Goal: Communication & Community: Participate in discussion

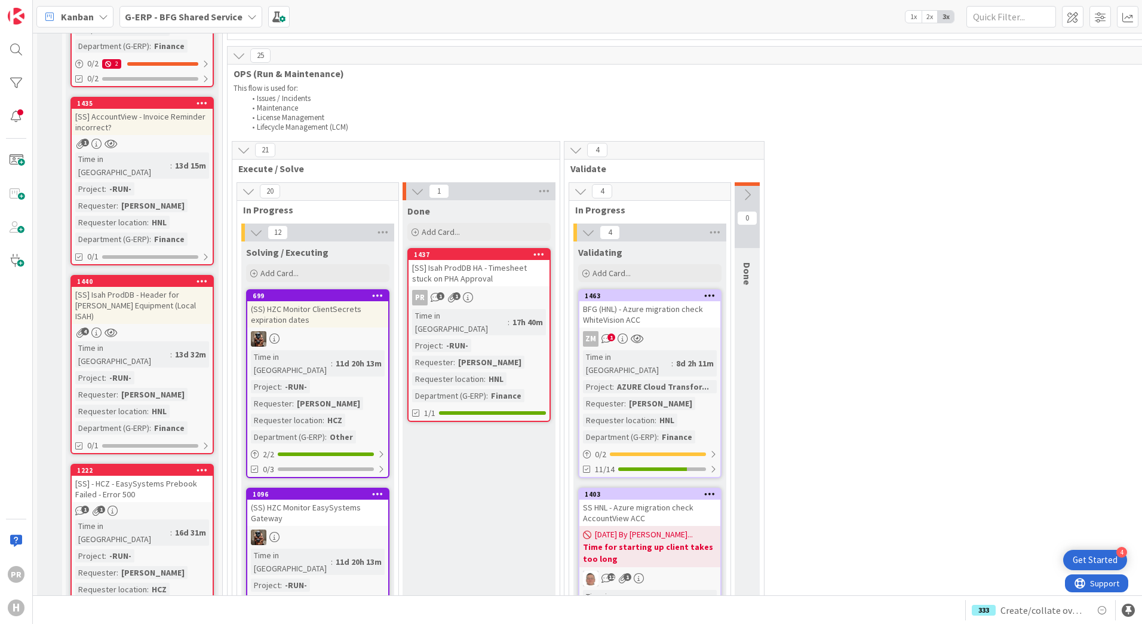
scroll to position [359, 0]
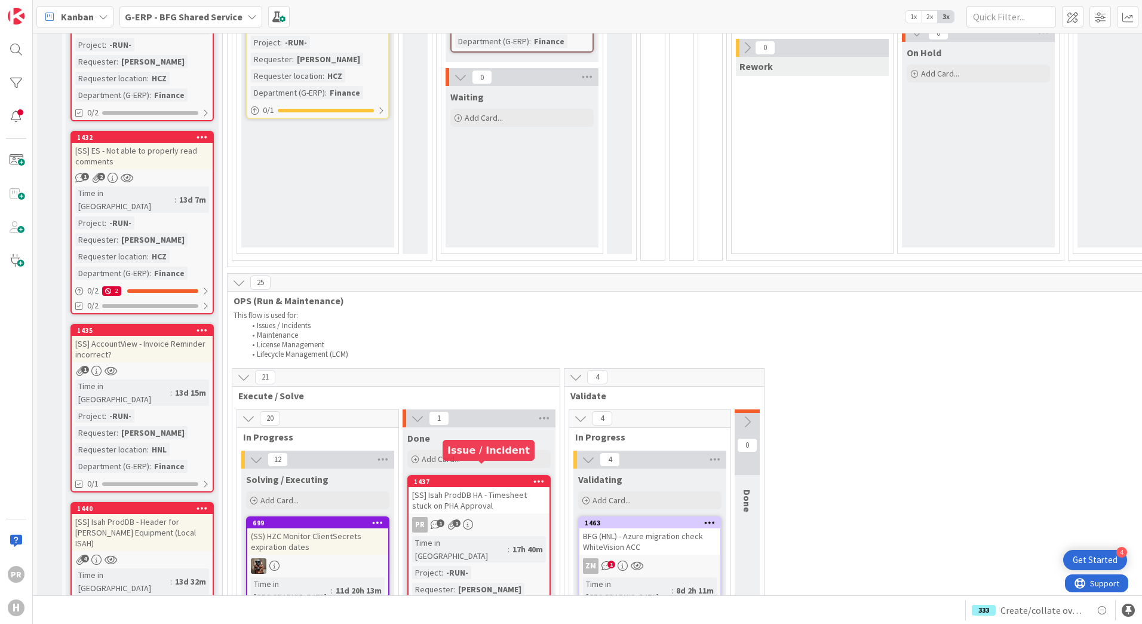
click at [452, 480] on div "[SS] Isah ProdDB HA - Timesheet stuck on PHA Approval" at bounding box center [479, 500] width 141 height 26
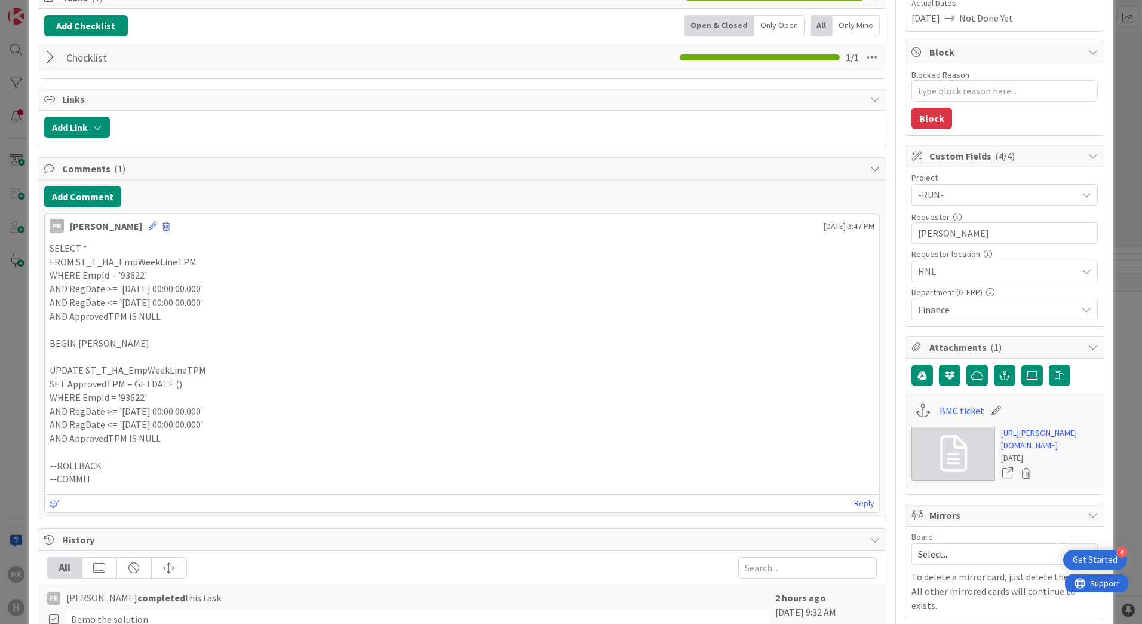
scroll to position [299, 0]
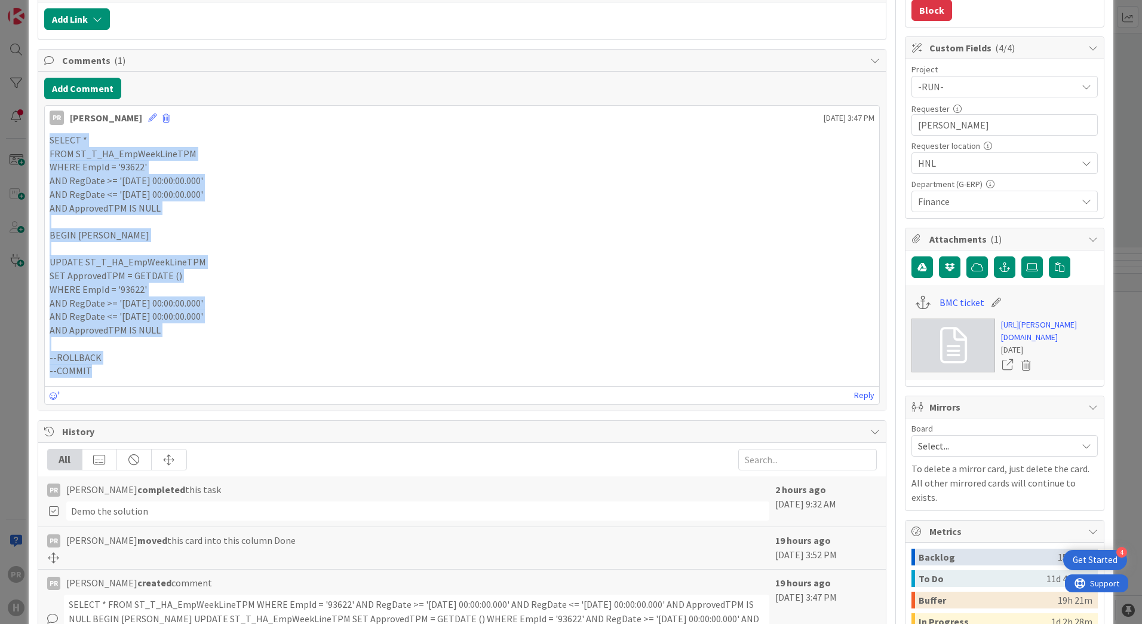
drag, startPoint x: 131, startPoint y: 379, endPoint x: 51, endPoint y: 144, distance: 248.1
click at [51, 144] on div "SELECT * FROM ST_T_HA_EmpWeekLineTPM WHERE EmpId = '93622' AND RegDate >= '[DAT…" at bounding box center [462, 255] width 835 height 254
copy div "SELECT * FROM ST_T_HA_EmpWeekLineTPM WHERE EmpId = '93622' AND RegDate >= '[DAT…"
click at [428, 284] on p "WHERE EmpId = '93622'" at bounding box center [462, 290] width 825 height 14
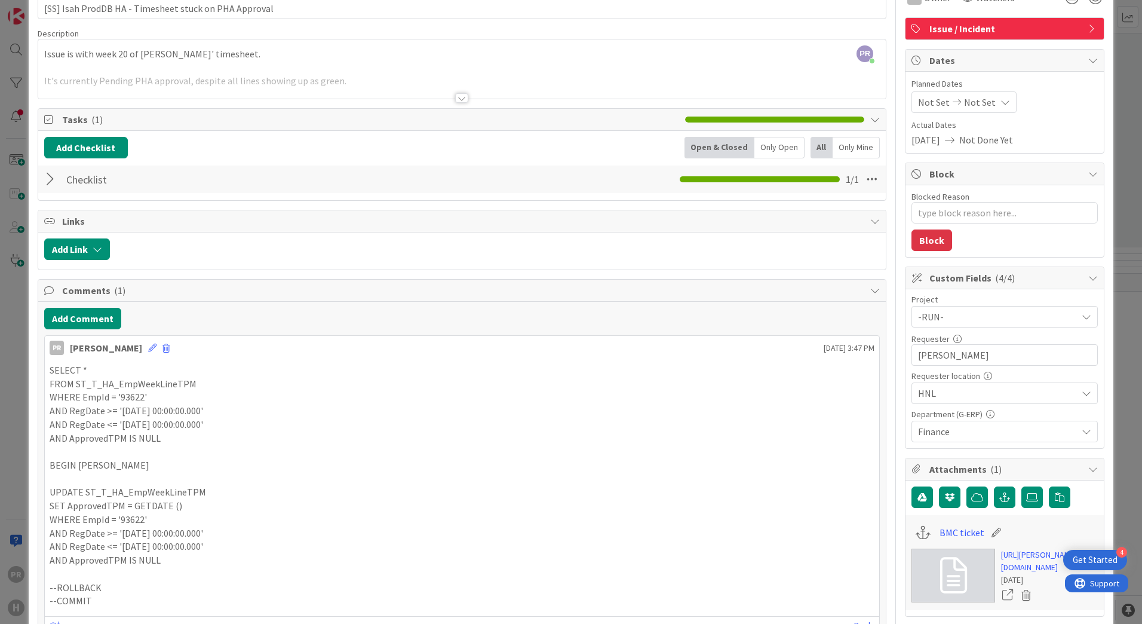
scroll to position [0, 0]
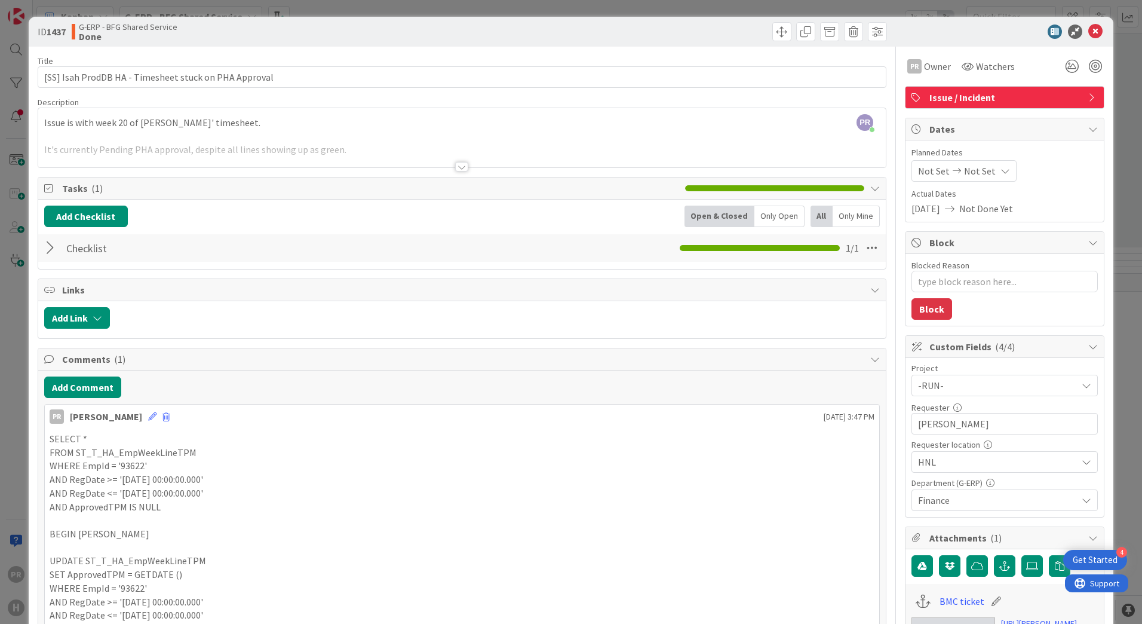
click at [348, 152] on div at bounding box center [462, 152] width 848 height 30
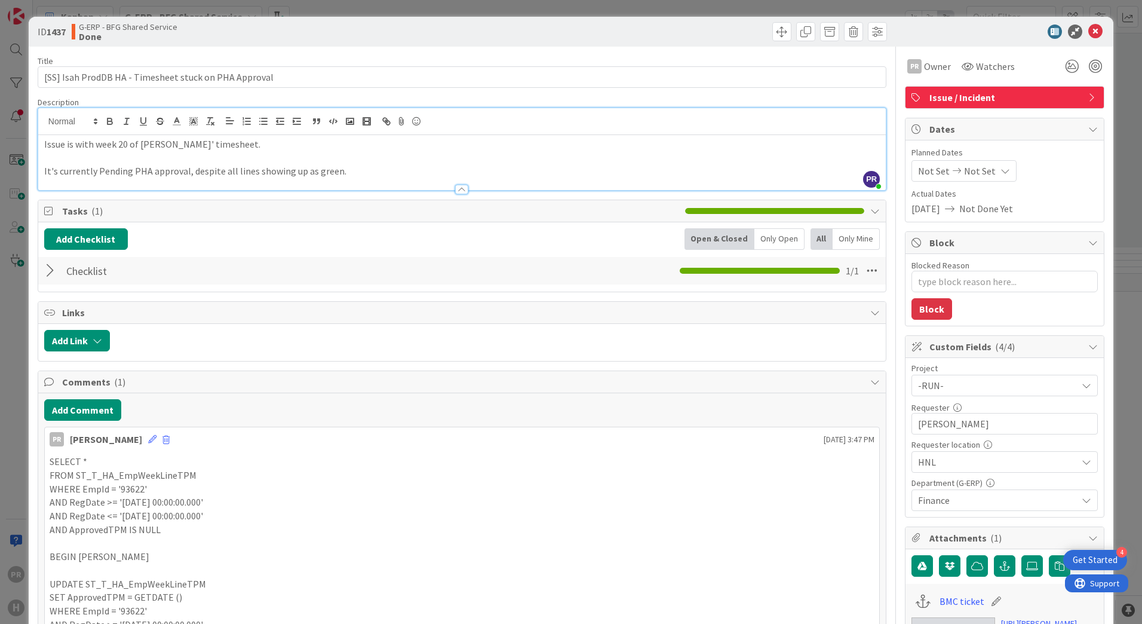
click at [455, 173] on p "It's currently Pending PHA approval, despite all lines showing up as green." at bounding box center [462, 171] width 836 height 14
click at [298, 168] on p "It's currently Pending PHA approval, despite all lines showing up as green." at bounding box center [462, 171] width 836 height 14
click at [345, 174] on p "It's currently Pending PHA approval, despite all lines showing up as green." at bounding box center [462, 171] width 836 height 14
drag, startPoint x: 335, startPoint y: 169, endPoint x: 360, endPoint y: 169, distance: 25.1
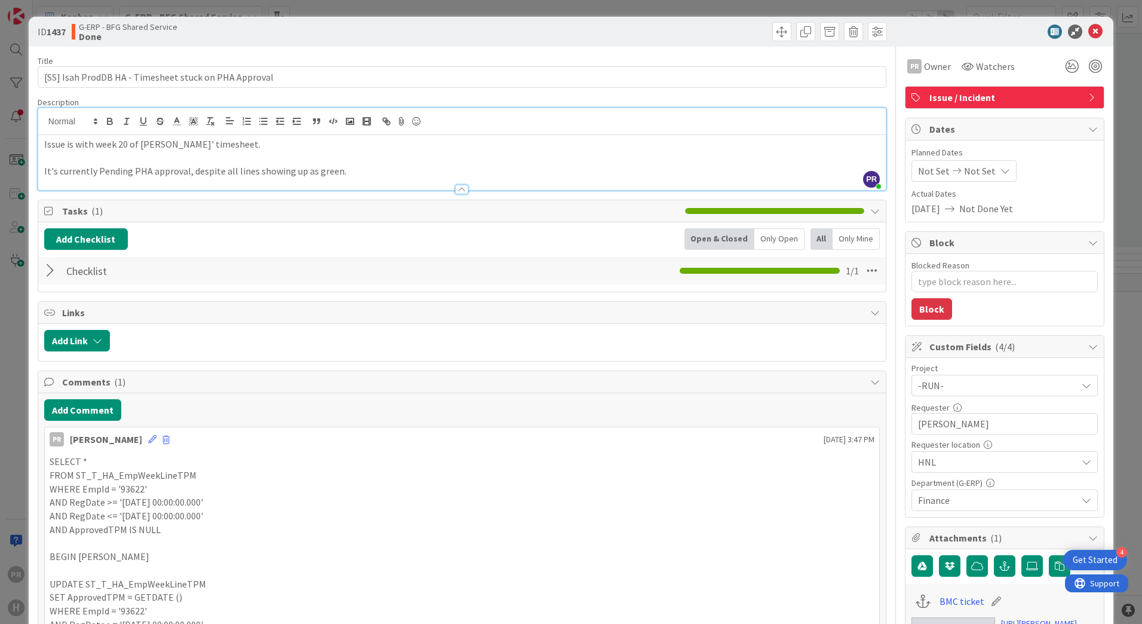
click at [335, 169] on p "It's currently Pending PHA approval, despite all lines showing up as green." at bounding box center [462, 171] width 836 height 14
click at [342, 167] on p "It's currently Pending PHA approval, despite all lines showing up as green." at bounding box center [462, 171] width 836 height 14
click at [912, 35] on icon at bounding box center [1096, 31] width 14 height 14
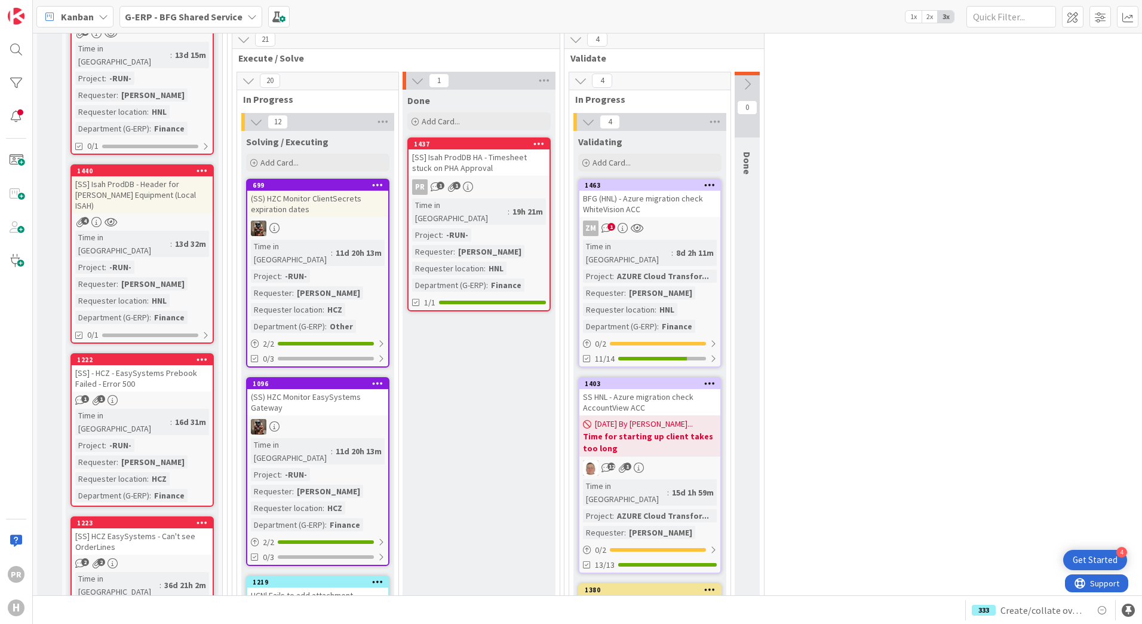
scroll to position [694, 0]
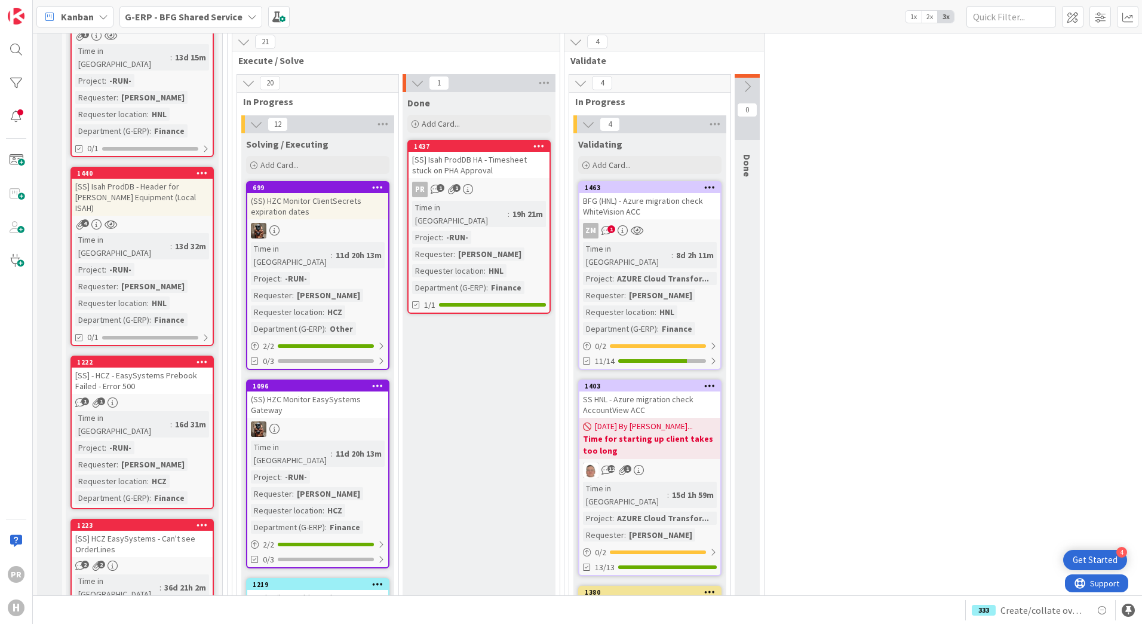
click at [471, 152] on div "[SS] Isah ProdDB HA - Timesheet stuck on PHA Approval" at bounding box center [479, 165] width 141 height 26
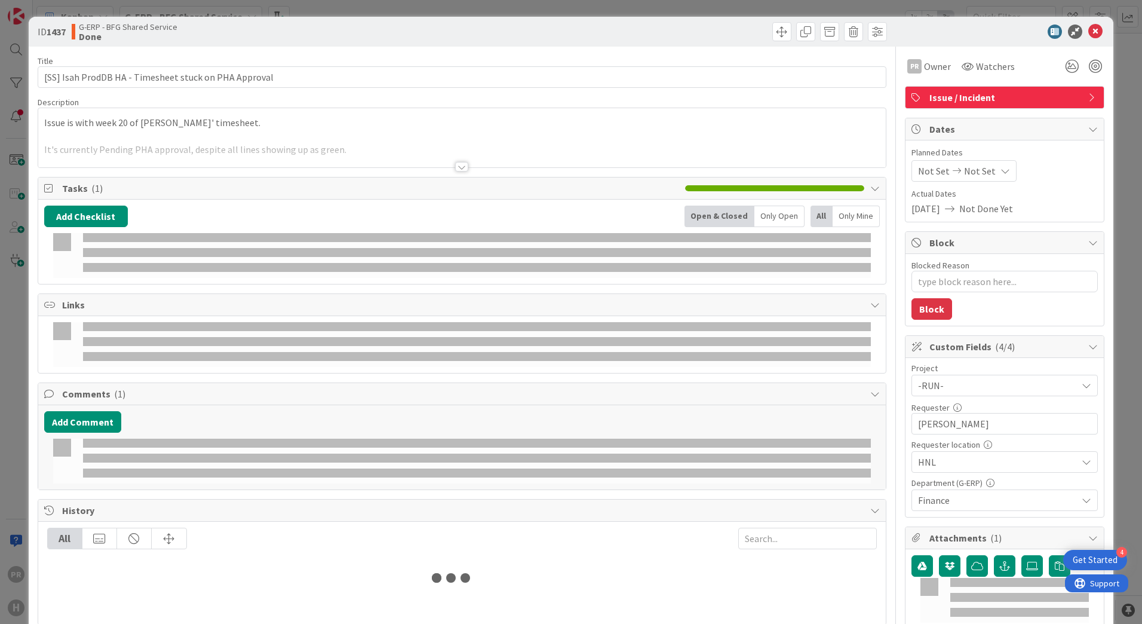
type textarea "x"
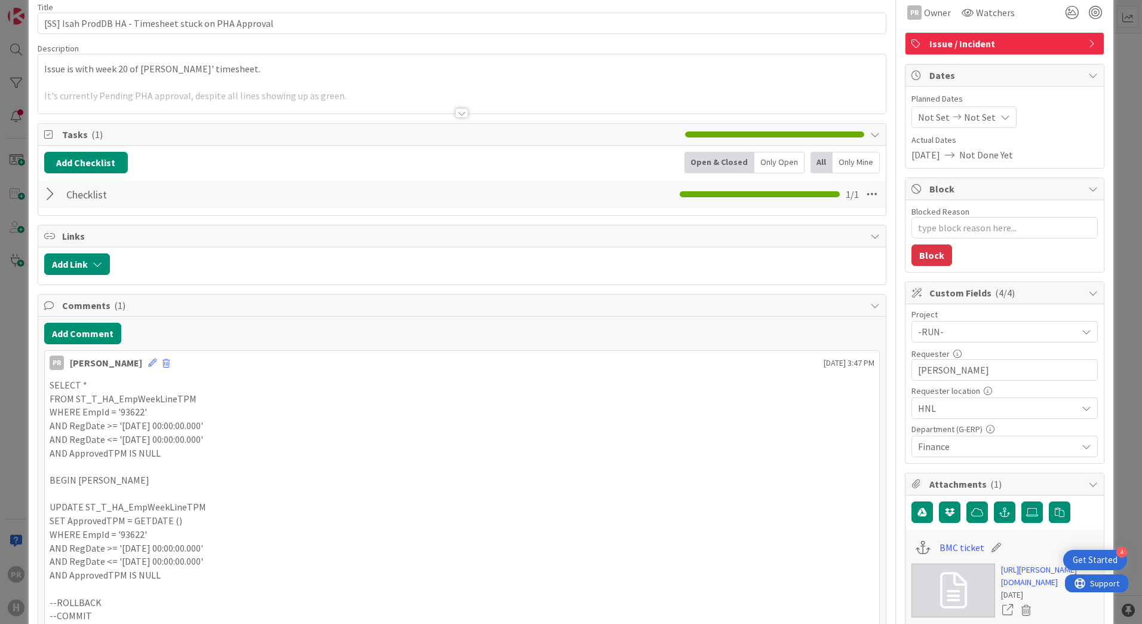
scroll to position [120, 0]
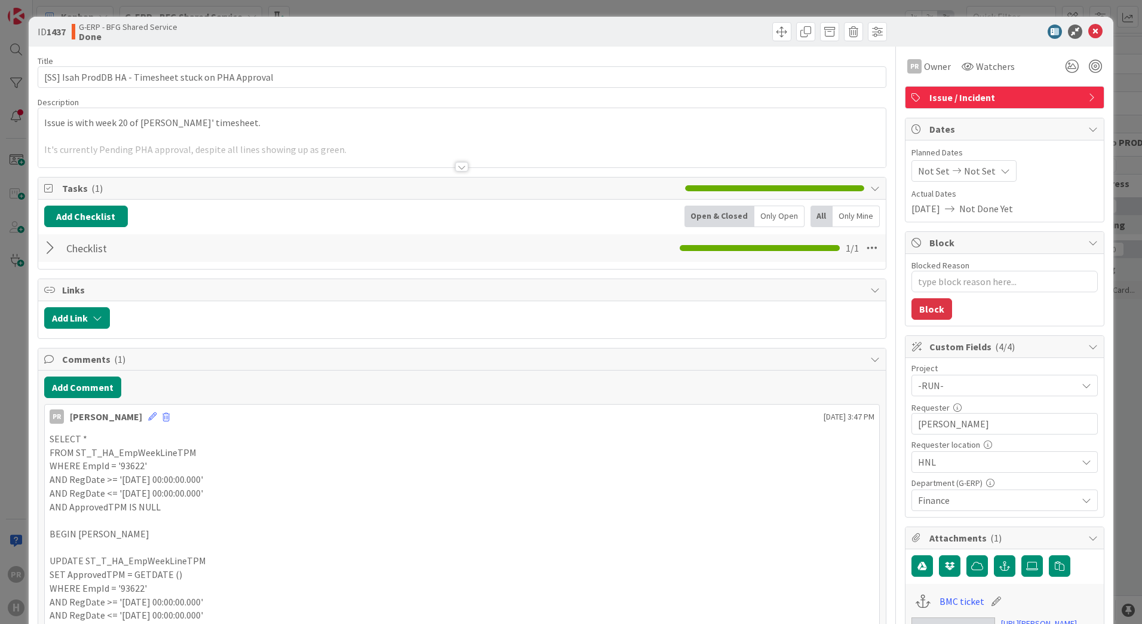
click at [456, 169] on div at bounding box center [461, 167] width 13 height 10
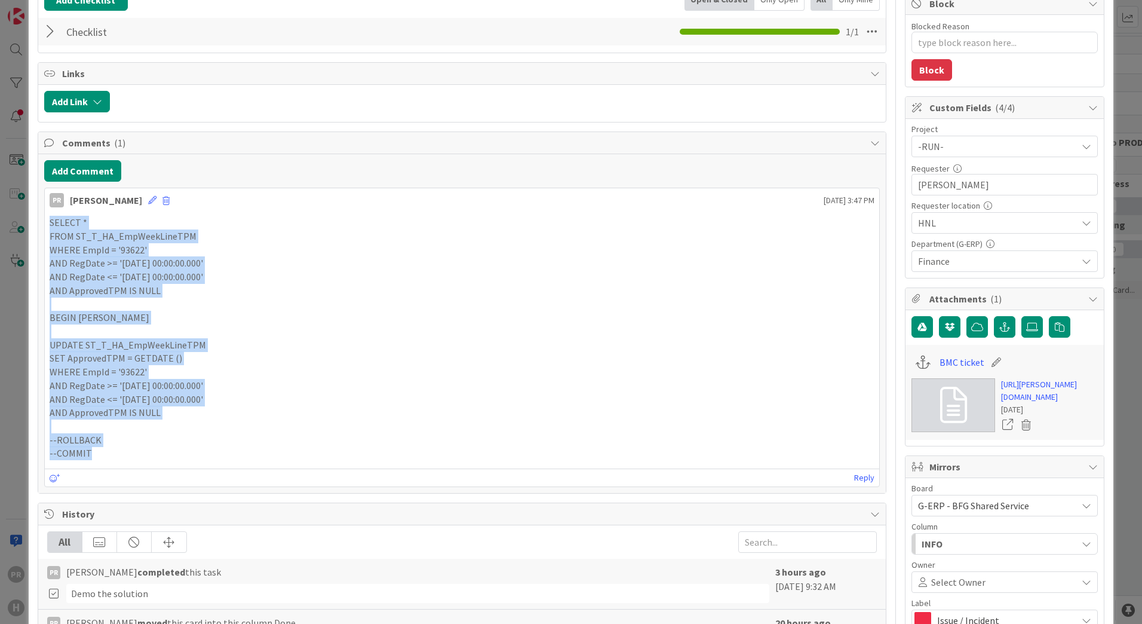
drag, startPoint x: 95, startPoint y: 455, endPoint x: 51, endPoint y: 225, distance: 234.2
click at [51, 225] on div "SELECT * FROM ST_T_HA_EmpWeekLineTPM WHERE EmpId = '93622' AND RegDate >= '[DAT…" at bounding box center [462, 338] width 825 height 244
type textarea "x"
copy div "SELECT * FROM ST_T_HA_EmpWeekLineTPM WHERE EmpId = '93622' AND RegDate >= '[DAT…"
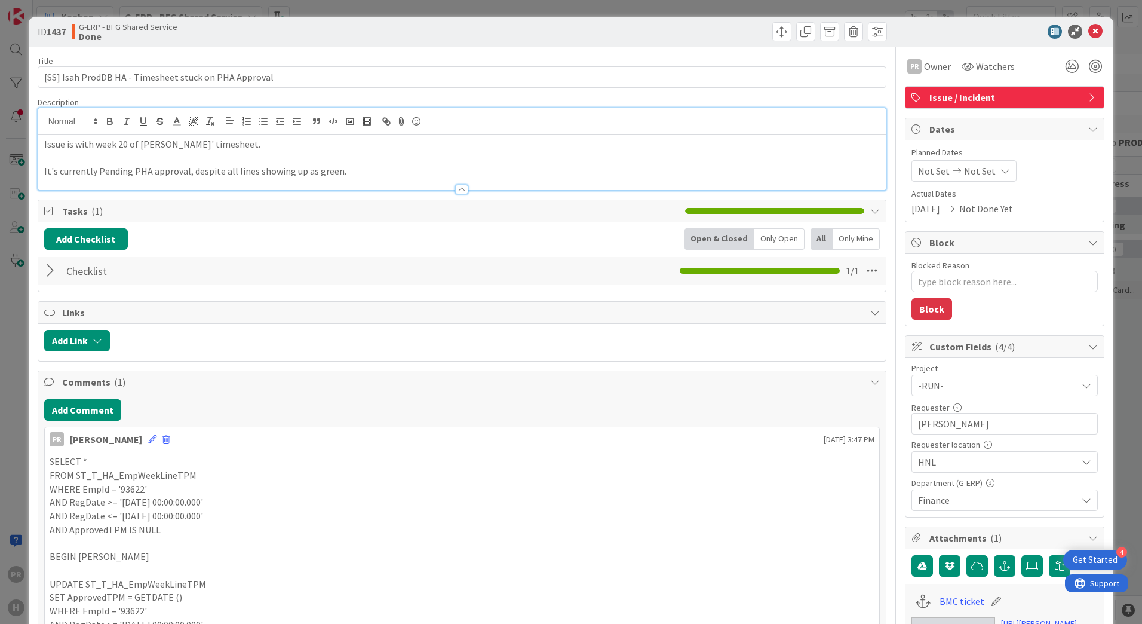
click at [237, 438] on div "PR [PERSON_NAME] [DATE] 3:47 PM" at bounding box center [462, 436] width 835 height 19
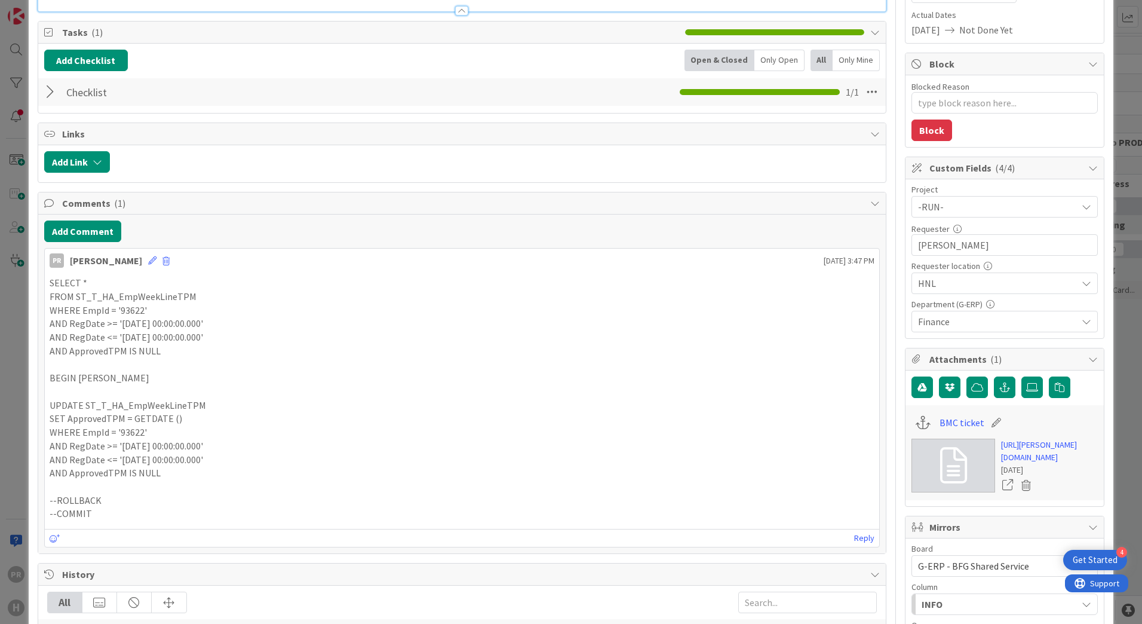
scroll to position [179, 0]
click at [109, 225] on button "Add Comment" at bounding box center [82, 231] width 77 height 22
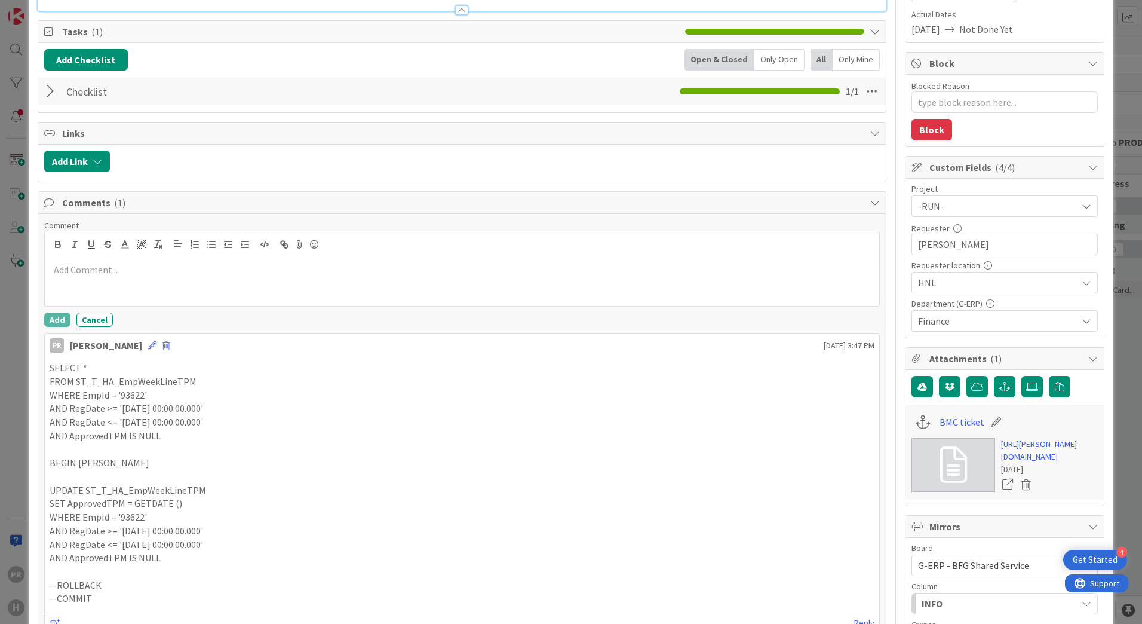
click at [136, 290] on div at bounding box center [462, 282] width 835 height 48
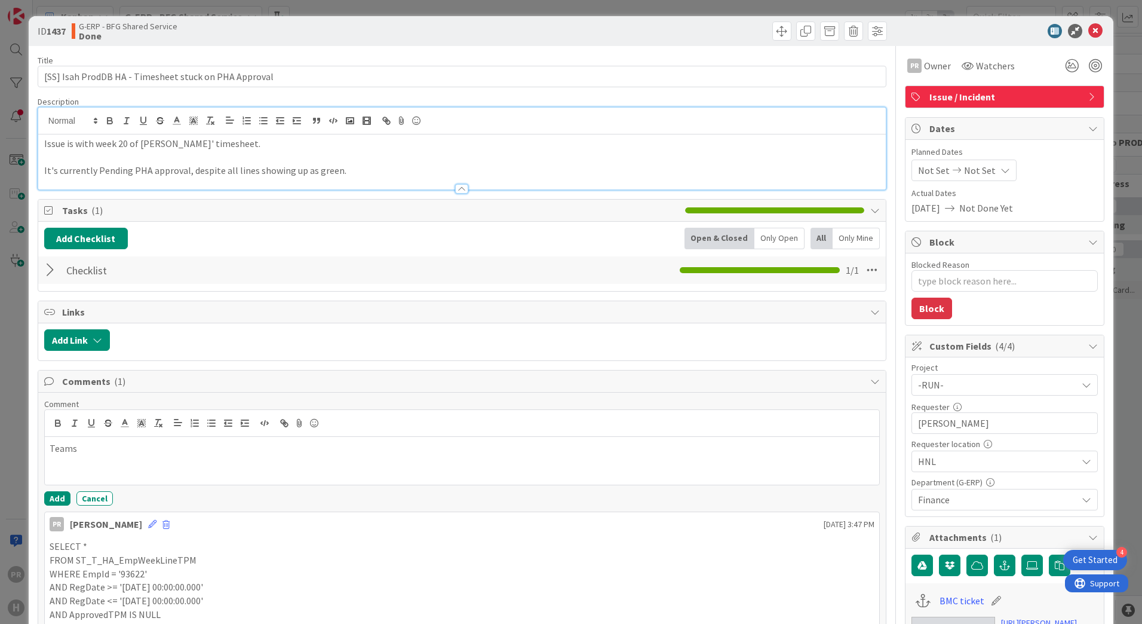
scroll to position [0, 0]
click at [1089, 35] on icon at bounding box center [1096, 31] width 14 height 14
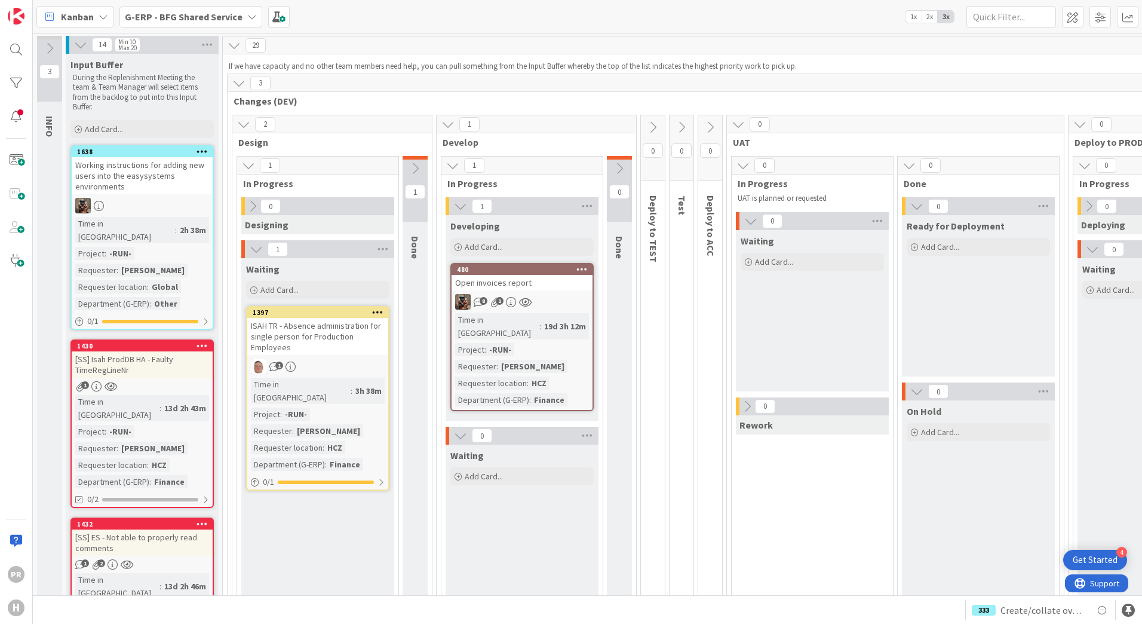
click at [168, 25] on div "G-ERP - BFG Shared Service" at bounding box center [191, 17] width 143 height 22
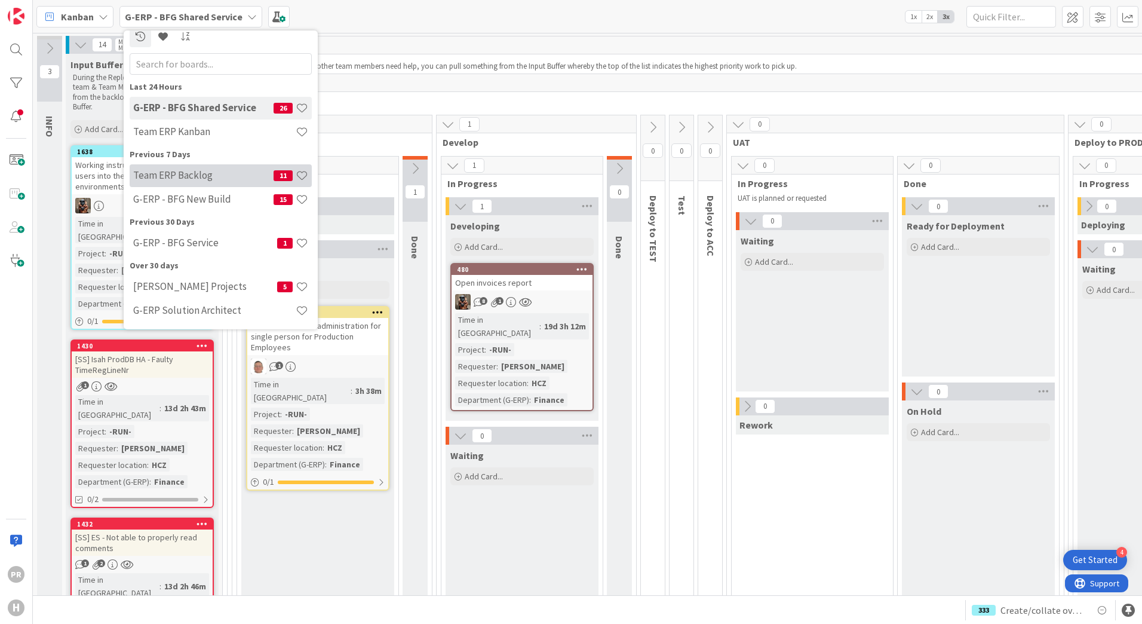
click at [200, 176] on h4 "Team ERP Backlog" at bounding box center [203, 175] width 140 height 12
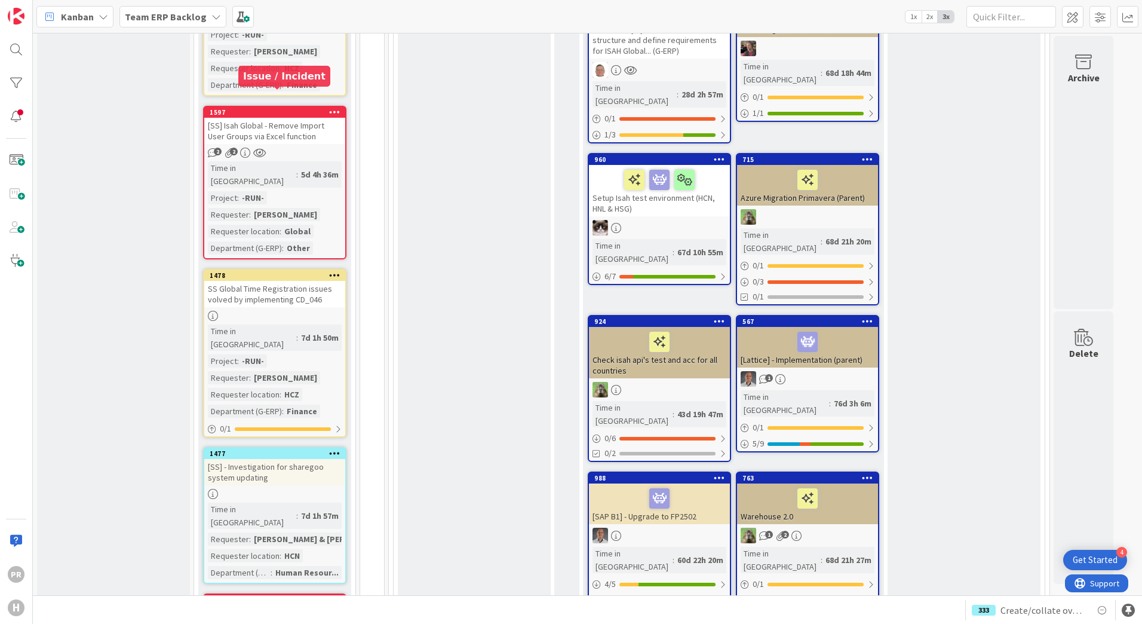
scroll to position [1102, 0]
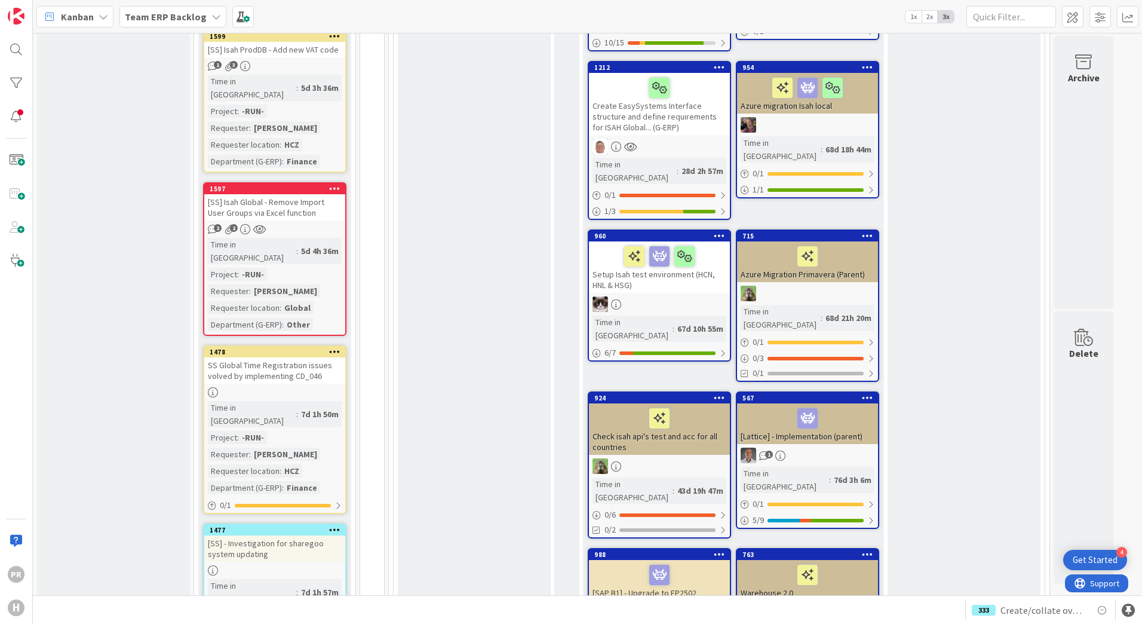
click at [164, 19] on b "Team ERP Backlog" at bounding box center [166, 17] width 82 height 12
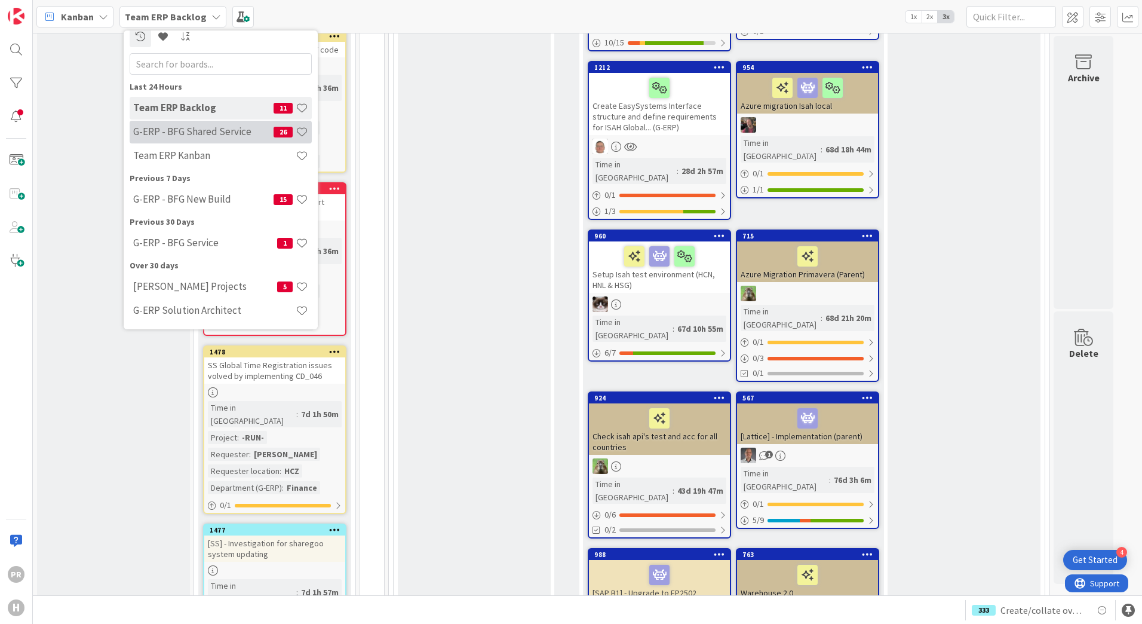
click at [174, 130] on h4 "G-ERP - BFG Shared Service" at bounding box center [203, 131] width 140 height 12
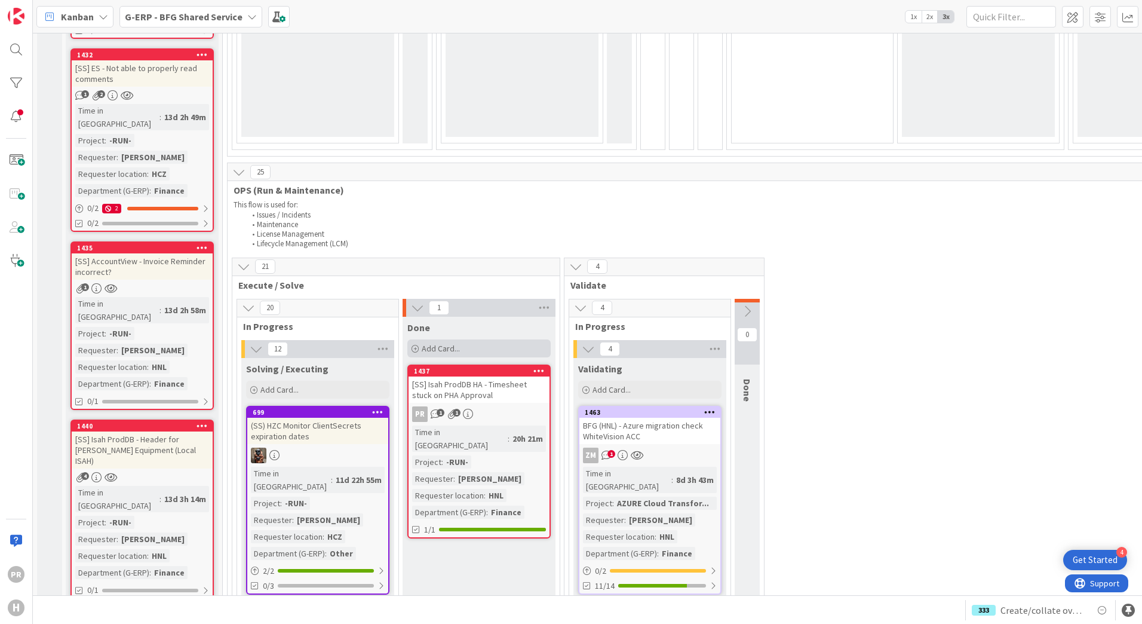
scroll to position [529, 0]
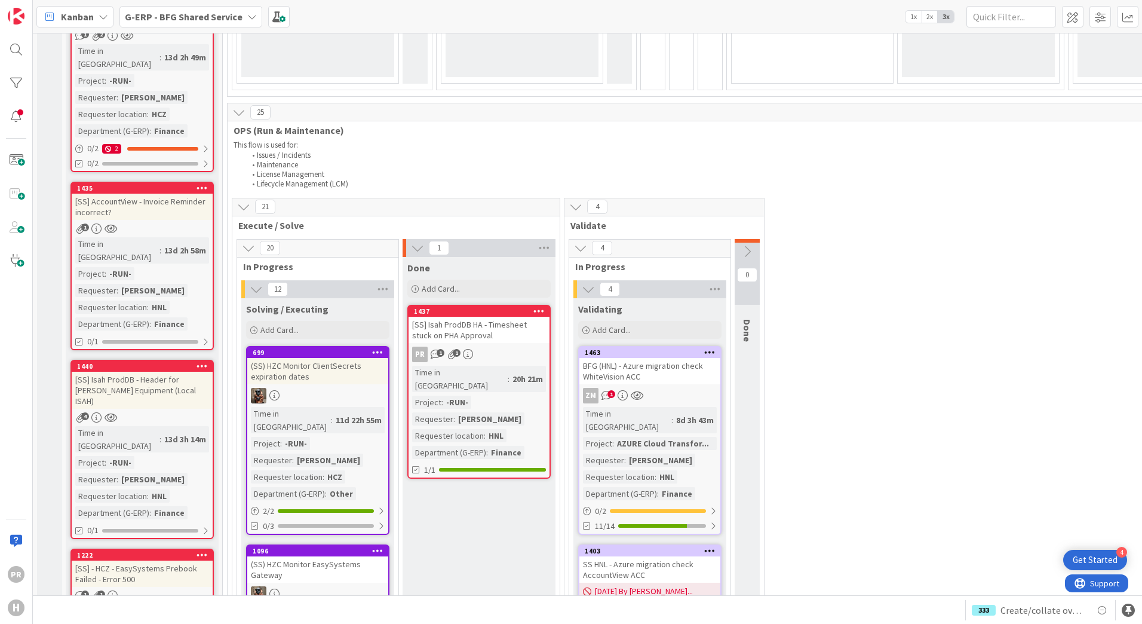
click at [474, 318] on div "[SS] Isah ProdDB HA - Timesheet stuck on PHA Approval" at bounding box center [479, 330] width 141 height 26
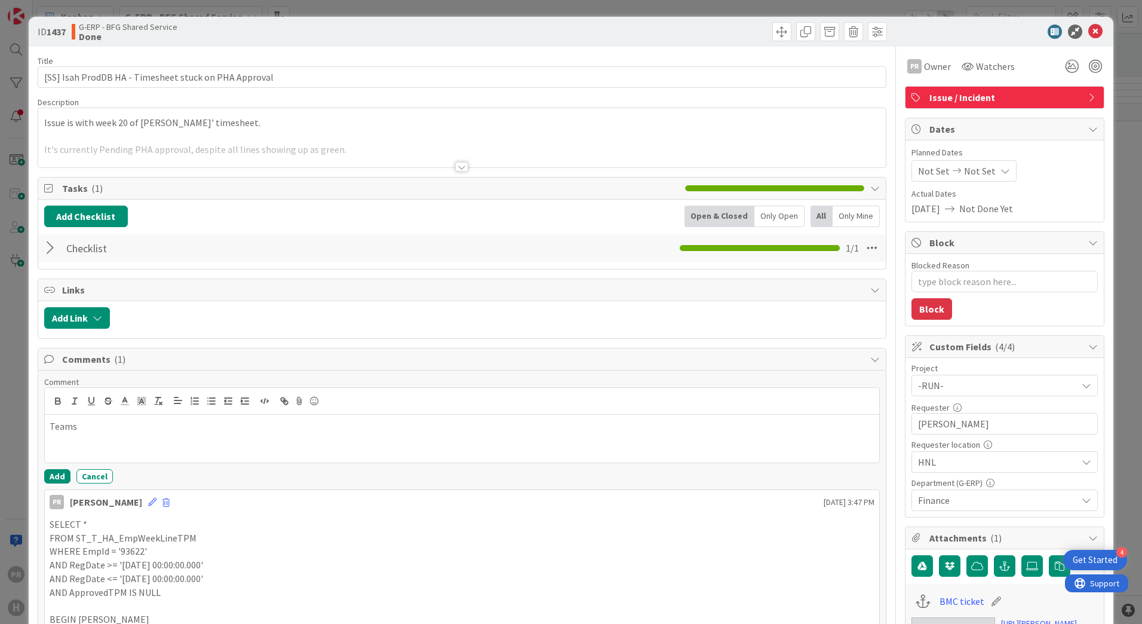
type textarea "x"
click at [104, 433] on div "Teams" at bounding box center [462, 439] width 835 height 48
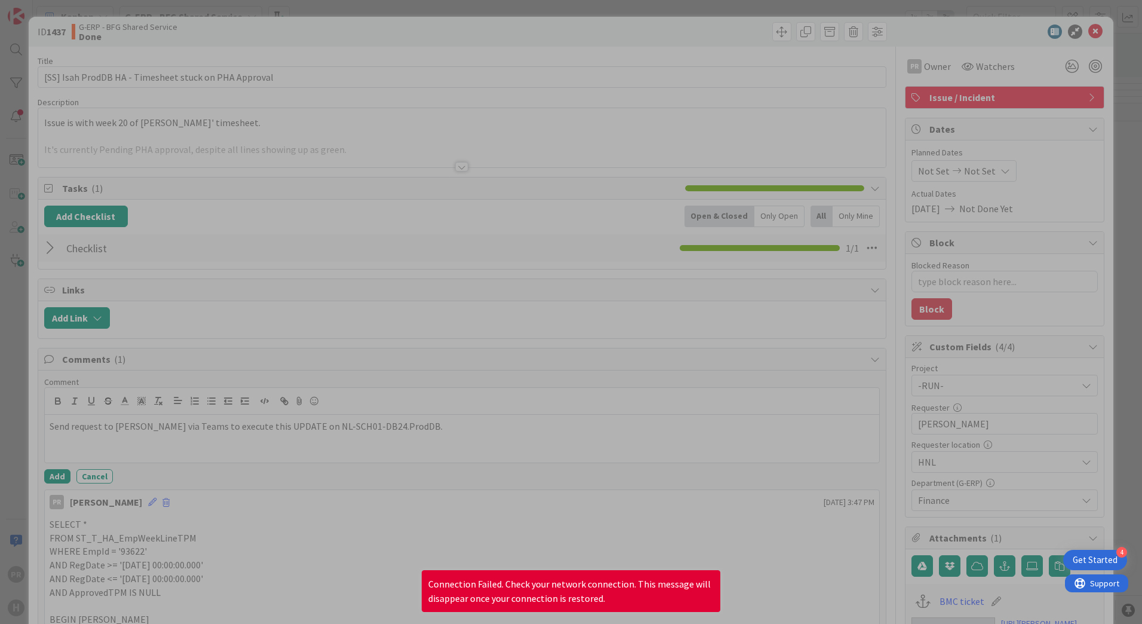
click at [418, 446] on div at bounding box center [571, 312] width 1142 height 624
drag, startPoint x: 424, startPoint y: 434, endPoint x: 370, endPoint y: 433, distance: 53.8
click at [370, 433] on div at bounding box center [571, 312] width 1142 height 624
drag, startPoint x: 384, startPoint y: 430, endPoint x: 237, endPoint y: 431, distance: 147.6
click at [234, 430] on div at bounding box center [571, 312] width 1142 height 624
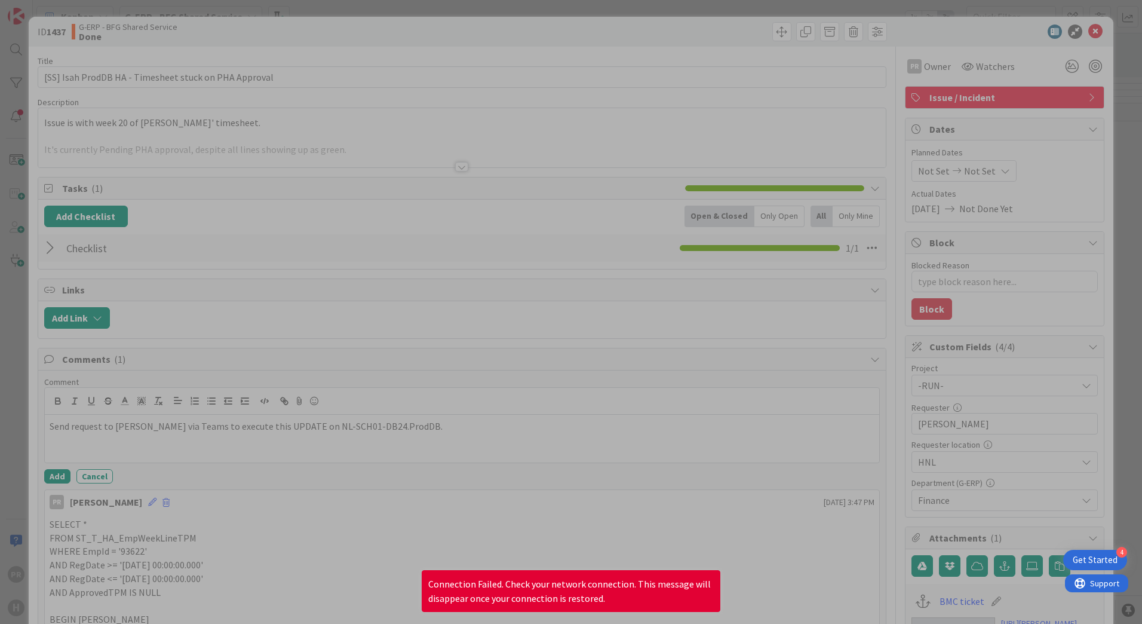
click at [268, 443] on div at bounding box center [571, 312] width 1142 height 624
click at [382, 440] on div at bounding box center [571, 312] width 1142 height 624
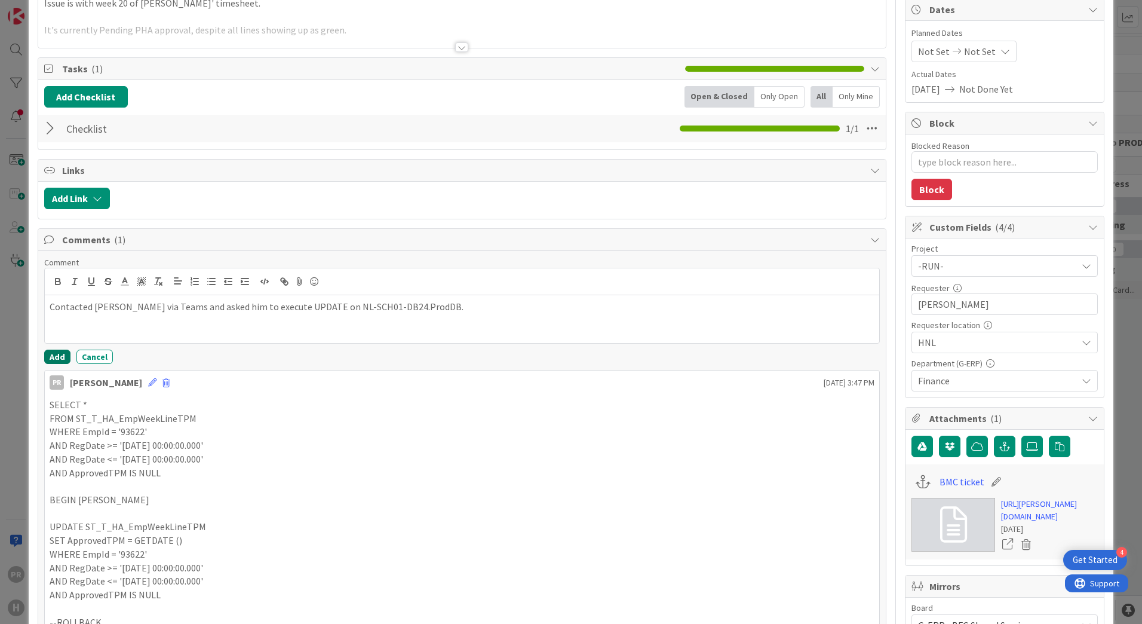
click at [60, 354] on button "Add" at bounding box center [57, 357] width 26 height 14
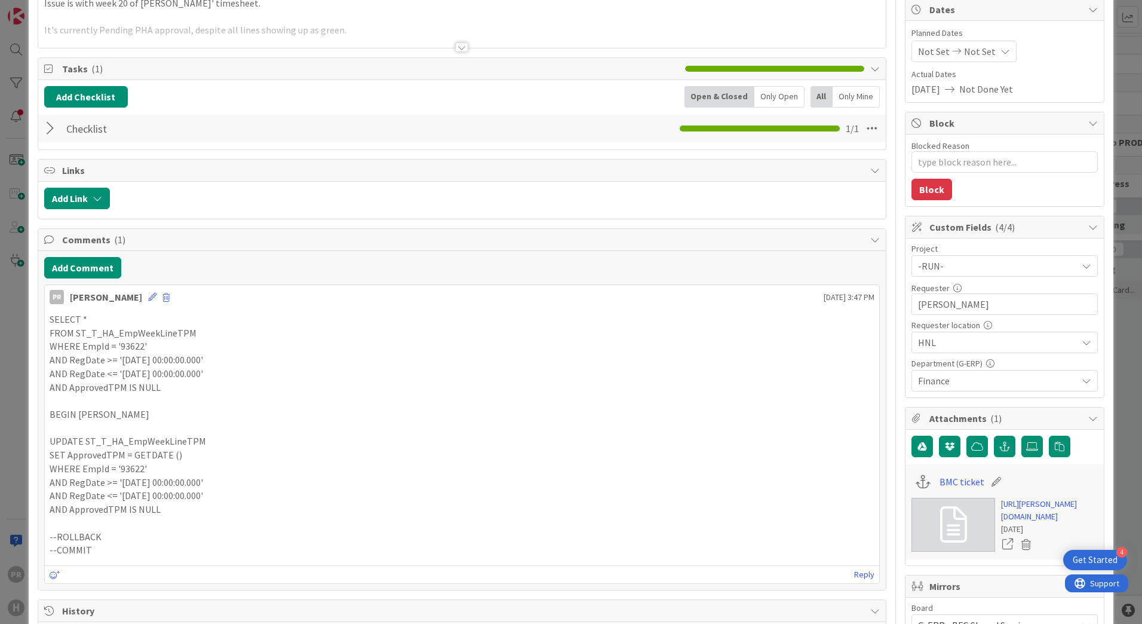
type textarea "x"
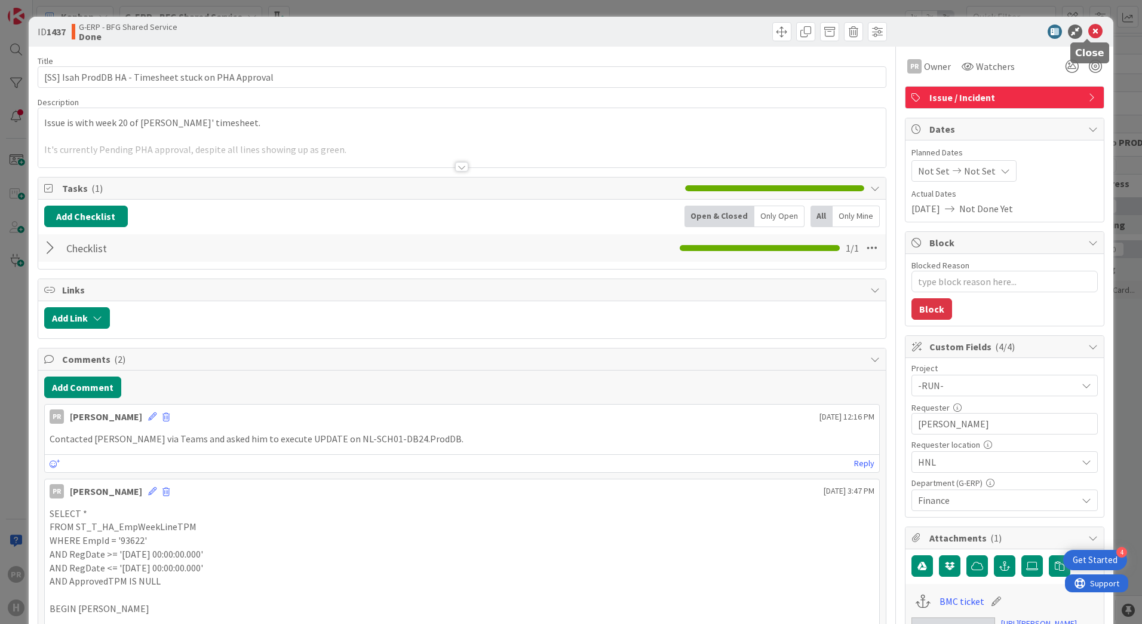
click at [1089, 30] on icon at bounding box center [1096, 31] width 14 height 14
